Goal: Task Accomplishment & Management: Use online tool/utility

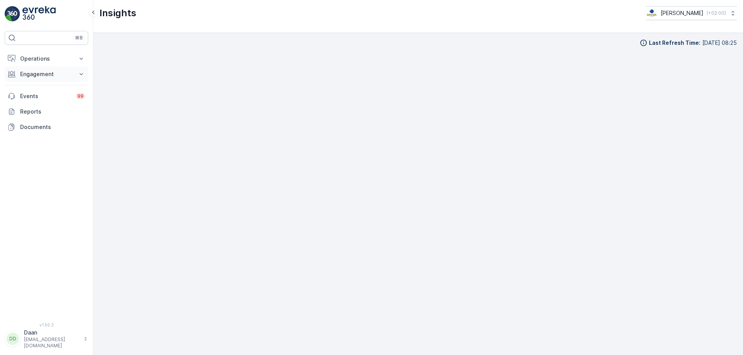
click at [46, 77] on p "Engagement" at bounding box center [46, 74] width 53 height 8
click at [51, 62] on p "Operations" at bounding box center [46, 59] width 53 height 8
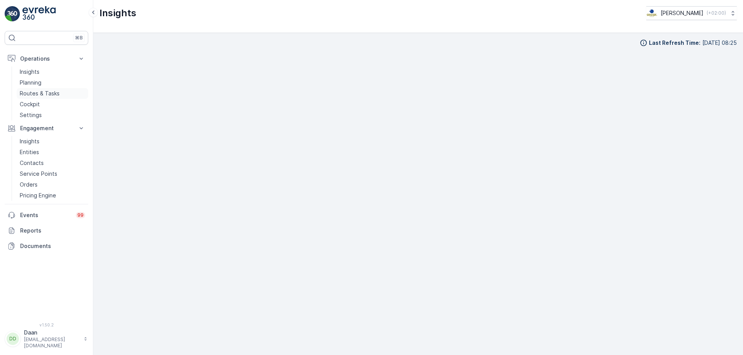
click at [58, 95] on p "Routes & Tasks" at bounding box center [40, 94] width 40 height 8
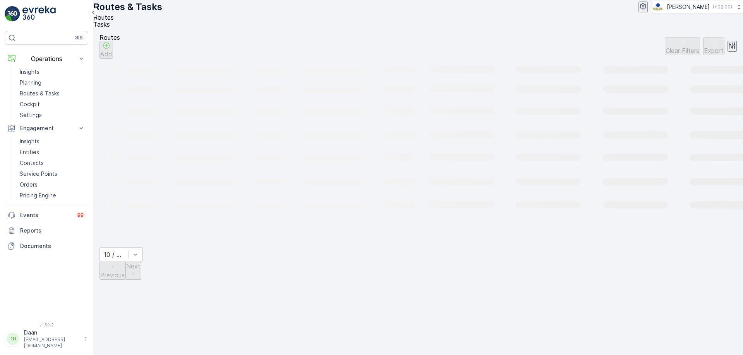
click at [110, 27] on span "Tasks" at bounding box center [101, 25] width 17 height 8
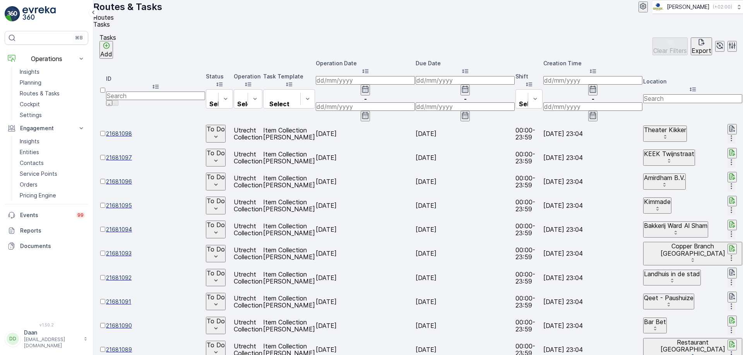
scroll to position [0, 405]
click at [643, 94] on input "text" at bounding box center [692, 98] width 99 height 9
type input "Keuken"
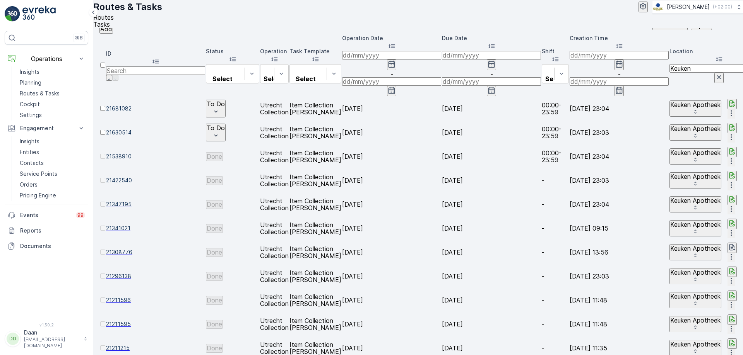
scroll to position [39, 0]
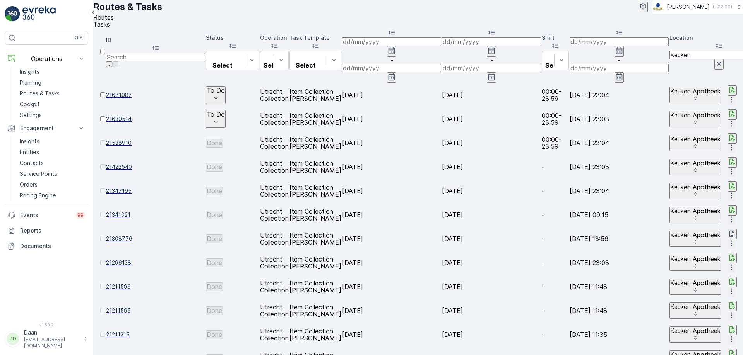
click at [342, 203] on td "[DATE]" at bounding box center [391, 214] width 99 height 23
drag, startPoint x: 379, startPoint y: 131, endPoint x: 338, endPoint y: 135, distance: 41.2
click at [378, 179] on td "[DATE]" at bounding box center [391, 190] width 99 height 23
click at [135, 163] on span "21422540" at bounding box center [155, 167] width 99 height 8
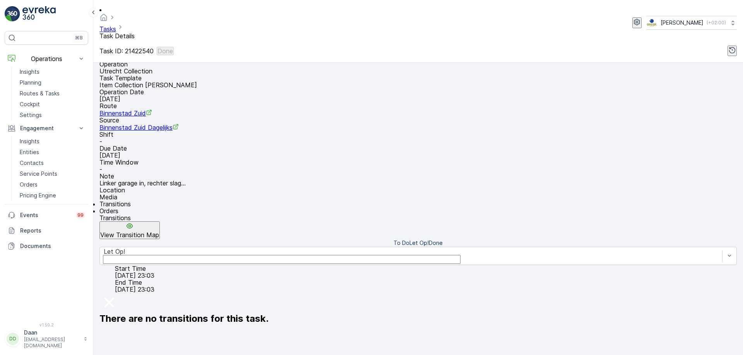
scroll to position [94, 0]
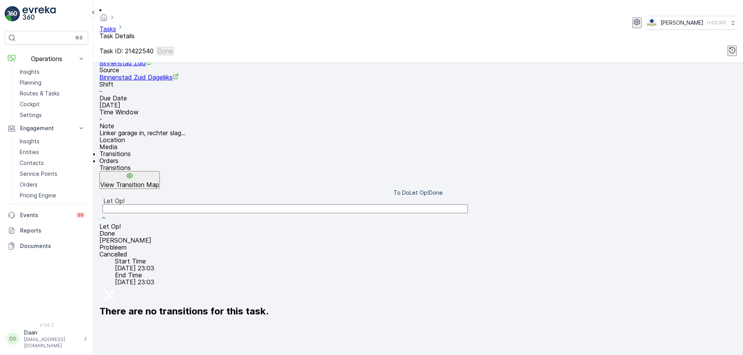
click at [265, 230] on div "Done" at bounding box center [417, 233] width 637 height 7
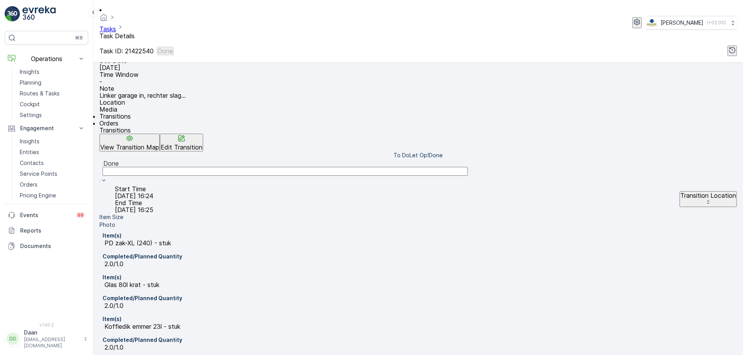
scroll to position [134, 0]
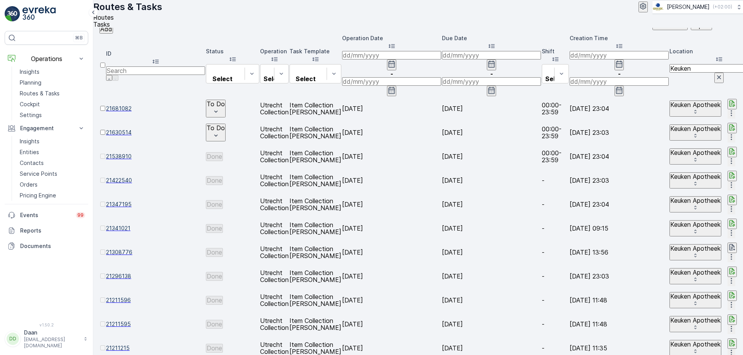
scroll to position [39, 0]
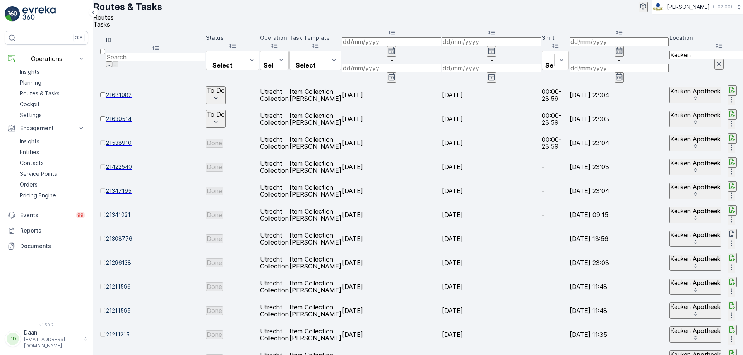
click at [341, 208] on p "Item Collection [PERSON_NAME]" at bounding box center [315, 215] width 52 height 14
drag, startPoint x: 439, startPoint y: 141, endPoint x: 492, endPoint y: 134, distance: 52.7
click at [441, 179] on td "[DATE]" at bounding box center [391, 190] width 99 height 23
click at [541, 156] on td "[DATE]" at bounding box center [491, 167] width 99 height 23
drag, startPoint x: 587, startPoint y: 138, endPoint x: 439, endPoint y: 119, distance: 149.8
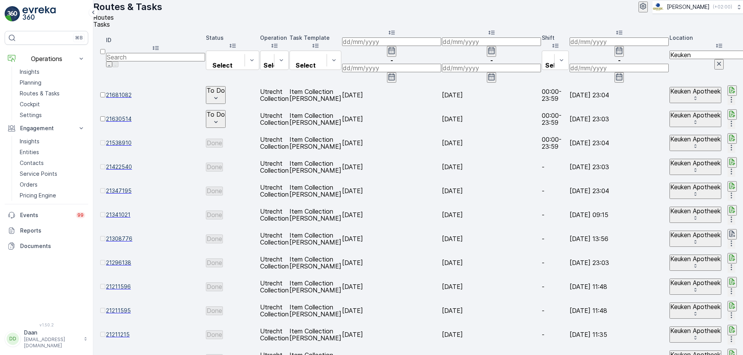
click at [439, 156] on td "[DATE]" at bounding box center [391, 167] width 99 height 23
drag, startPoint x: 548, startPoint y: 134, endPoint x: 543, endPoint y: 142, distance: 9.0
click at [441, 179] on td "[DATE]" at bounding box center [391, 190] width 99 height 23
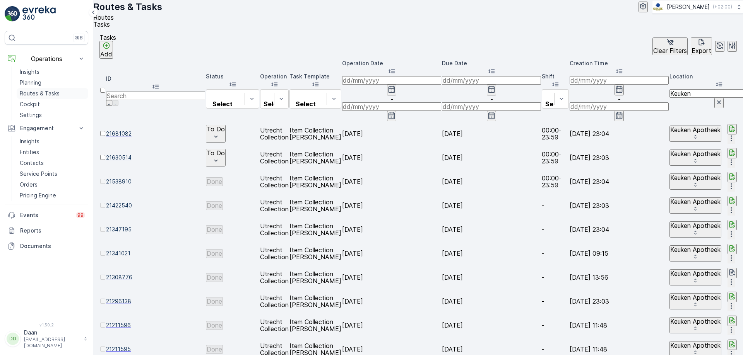
click at [62, 91] on link "Routes & Tasks" at bounding box center [53, 93] width 72 height 11
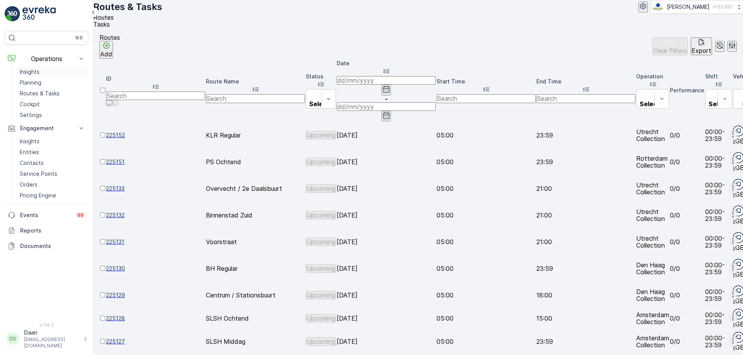
click at [43, 70] on link "Insights" at bounding box center [53, 72] width 72 height 11
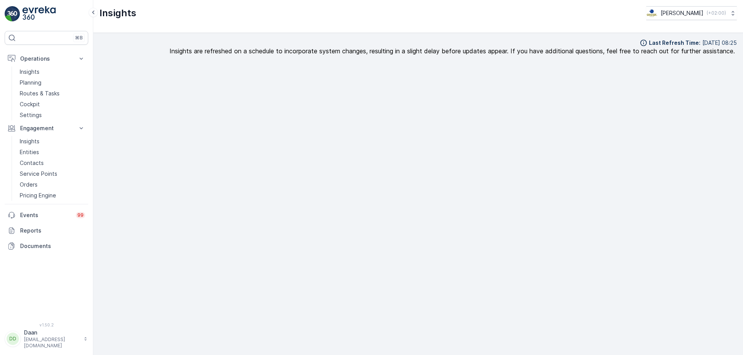
click at [639, 43] on icon at bounding box center [643, 43] width 8 height 8
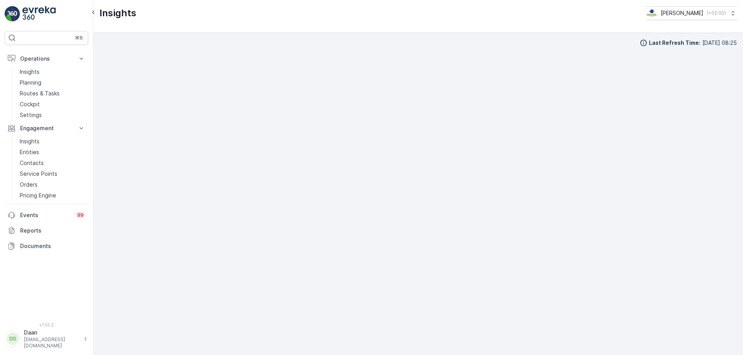
scroll to position [8, 0]
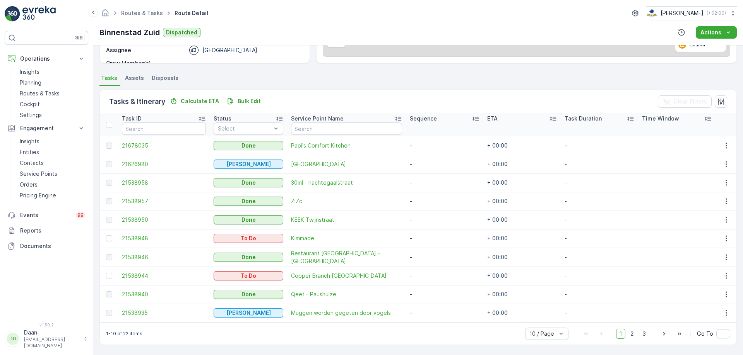
scroll to position [142, 0]
